Goal: Task Accomplishment & Management: Complete application form

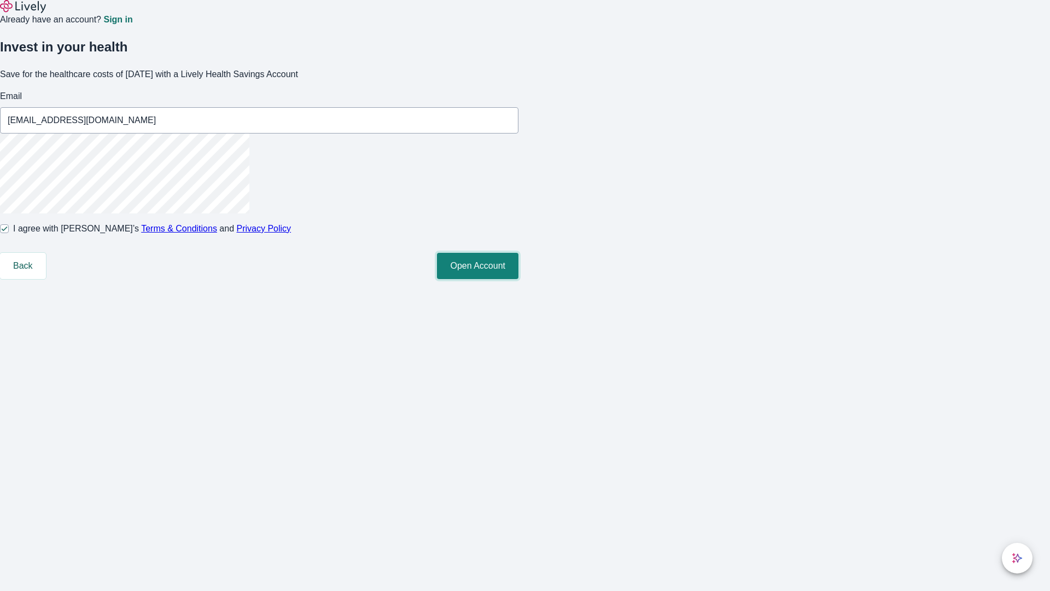
click at [518, 279] on button "Open Account" at bounding box center [477, 266] width 81 height 26
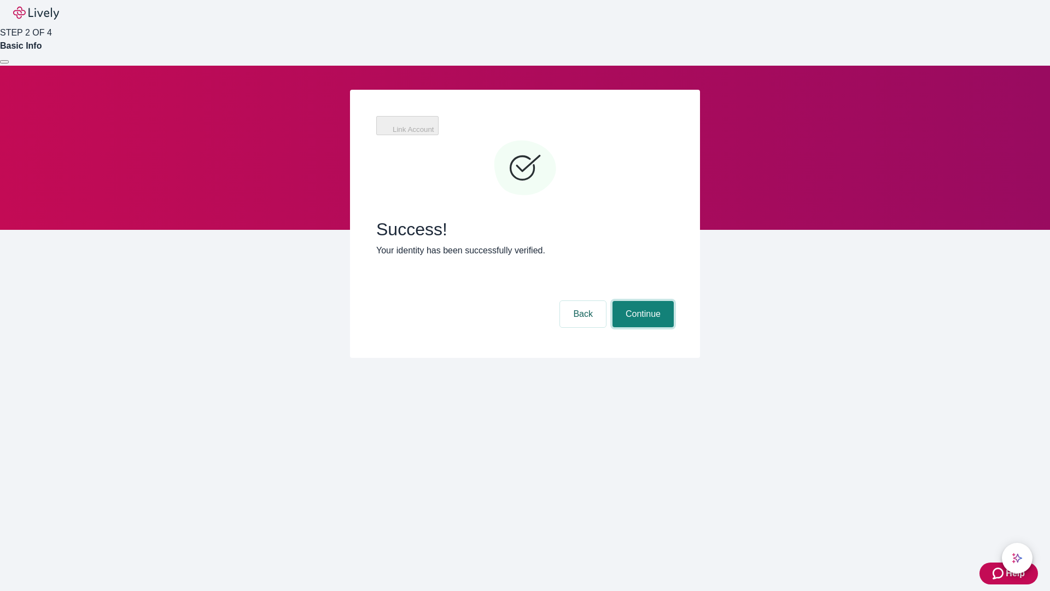
click at [641, 301] on button "Continue" at bounding box center [642, 314] width 61 height 26
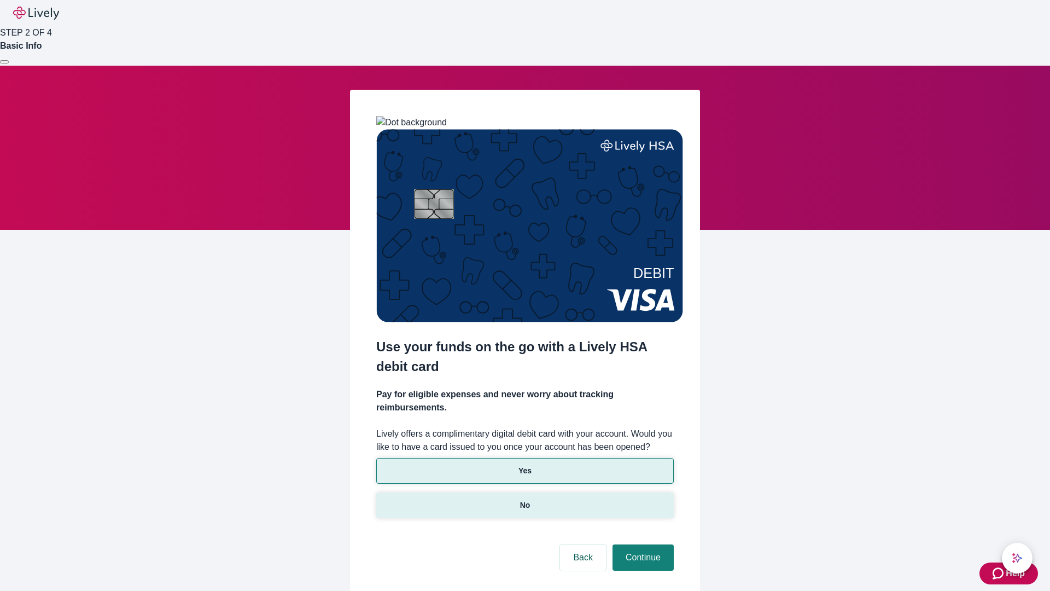
click at [524, 499] on p "No" at bounding box center [525, 504] width 10 height 11
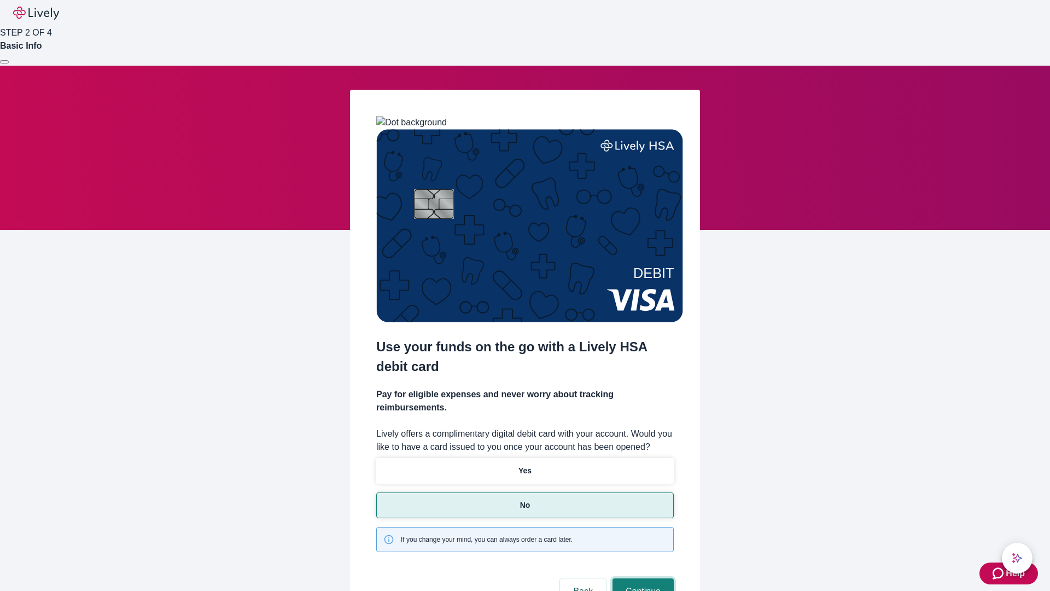
click at [641, 578] on button "Continue" at bounding box center [642, 591] width 61 height 26
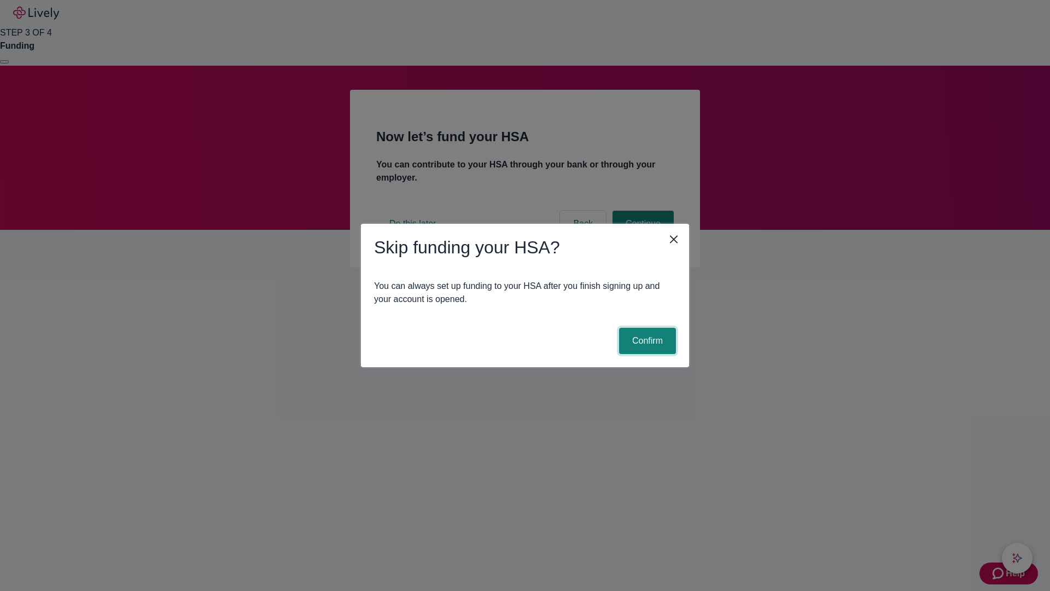
click at [646, 341] on button "Confirm" at bounding box center [647, 341] width 57 height 26
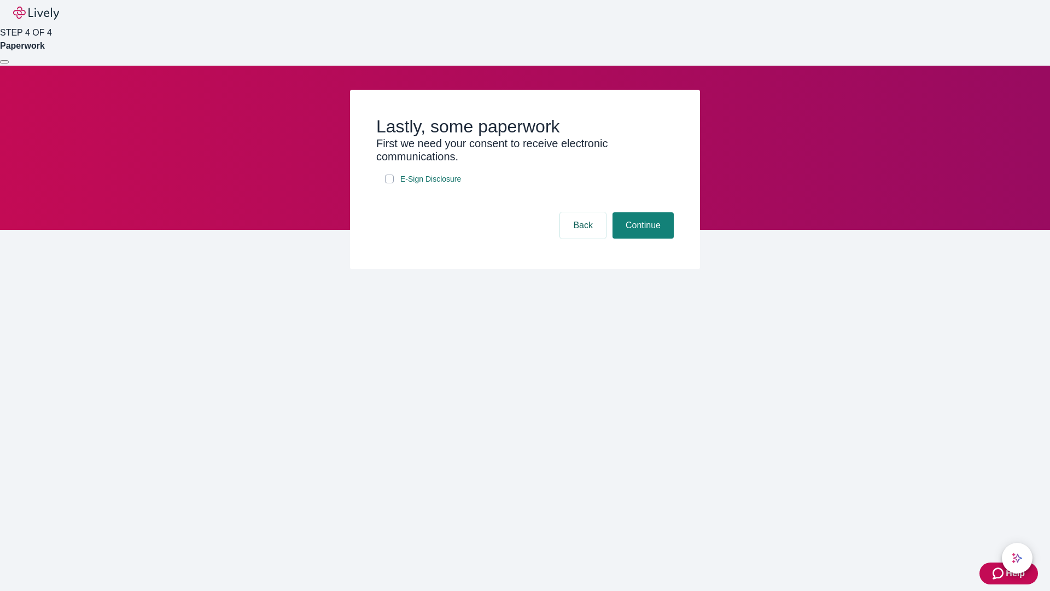
click at [389, 183] on input "E-Sign Disclosure" at bounding box center [389, 178] width 9 height 9
checkbox input "true"
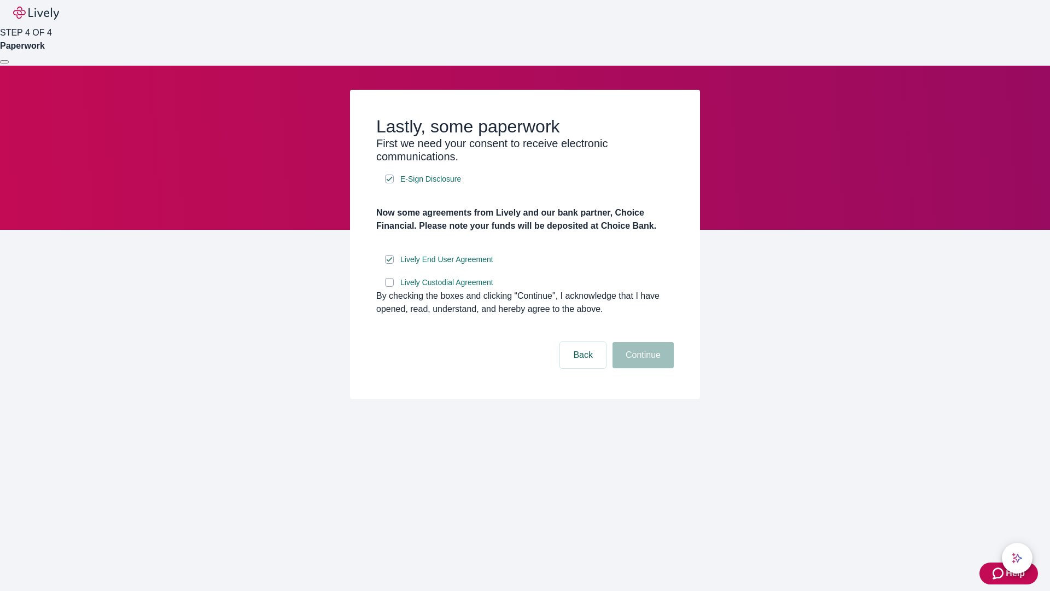
click at [389, 287] on input "Lively Custodial Agreement" at bounding box center [389, 282] width 9 height 9
checkbox input "true"
click at [641, 368] on button "Continue" at bounding box center [642, 355] width 61 height 26
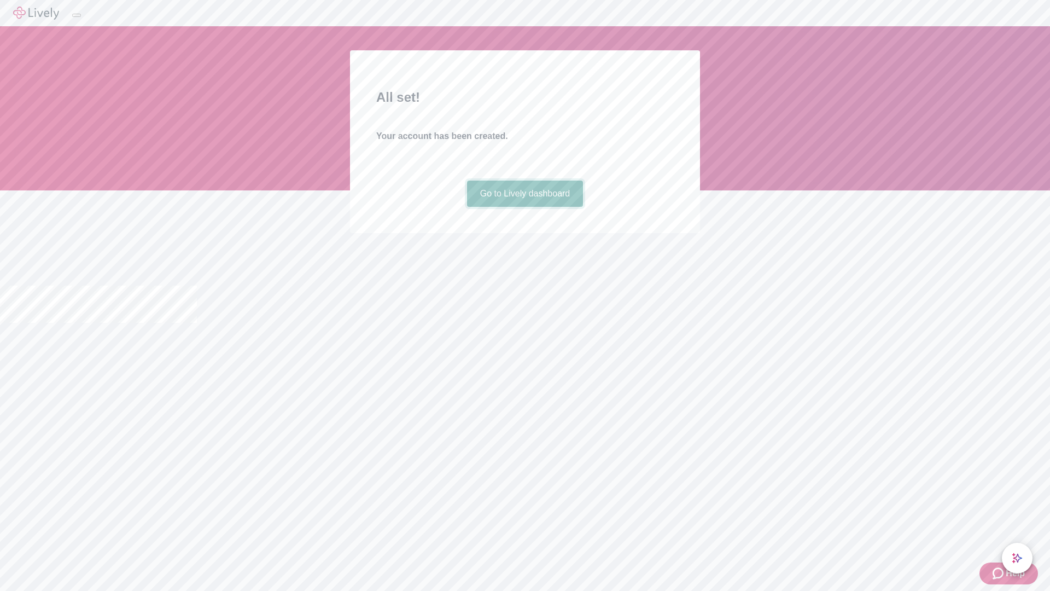
click at [524, 207] on link "Go to Lively dashboard" at bounding box center [525, 193] width 116 height 26
